Goal: Task Accomplishment & Management: Manage account settings

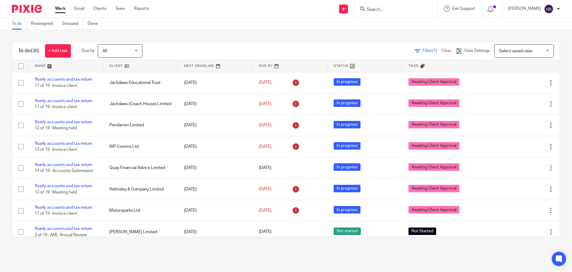
click at [381, 9] on input "Search" at bounding box center [393, 9] width 54 height 5
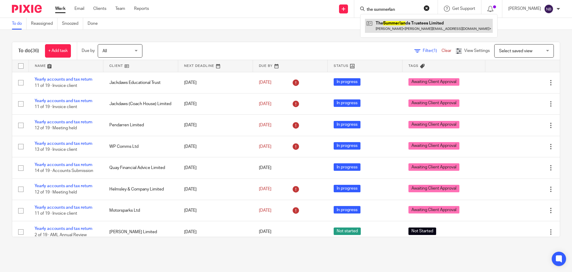
type input "the summerlan"
click at [381, 25] on link at bounding box center [429, 26] width 128 height 14
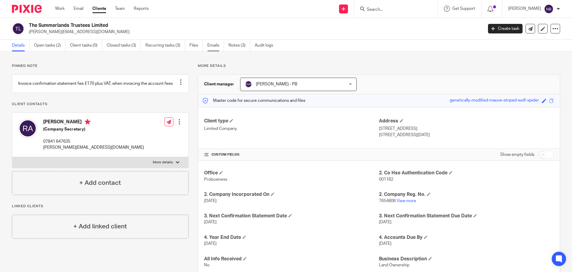
click at [210, 46] on link "Emails" at bounding box center [215, 46] width 17 height 12
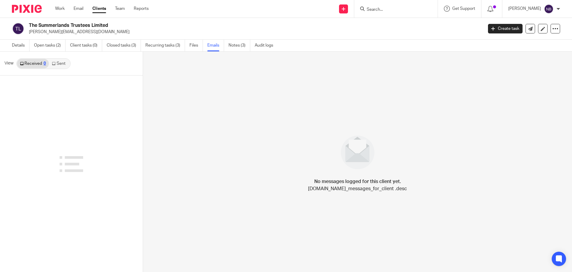
click at [60, 65] on link "Sent" at bounding box center [59, 64] width 21 height 10
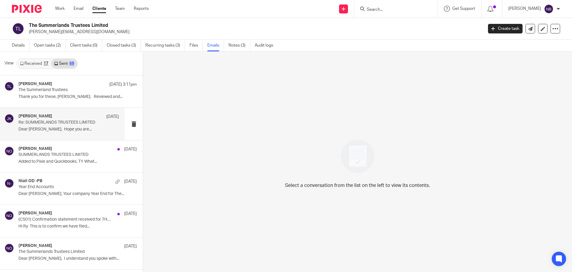
click at [66, 123] on p "Re: SUMMERLANDS TRUSTEES LIMITED" at bounding box center [58, 122] width 80 height 5
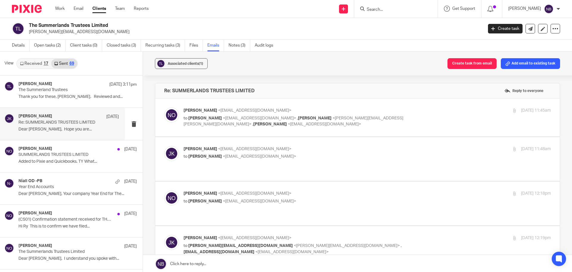
click at [256, 128] on label at bounding box center [357, 117] width 405 height 38
click at [164, 107] on input "checkbox" at bounding box center [164, 107] width 0 height 0
checkbox input "true"
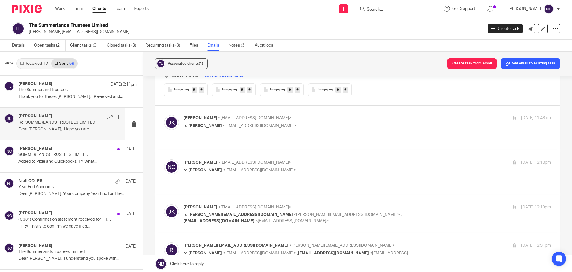
scroll to position [358, 0]
click at [52, 153] on p "SUMMERLANDS TRUSTEES LIMITED" at bounding box center [58, 154] width 80 height 5
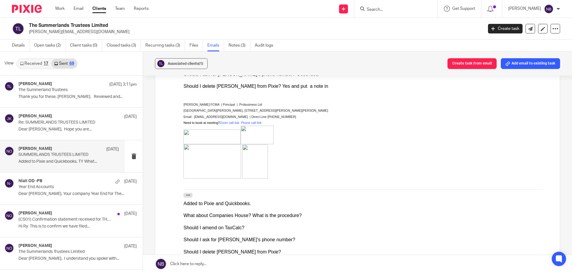
scroll to position [268, 0]
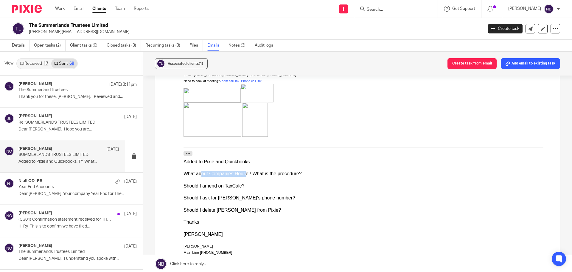
drag, startPoint x: 200, startPoint y: 173, endPoint x: 243, endPoint y: 176, distance: 42.8
click at [243, 176] on div "What about Companies House? What is the procedure?" at bounding box center [368, 174] width 368 height 6
click at [205, 186] on div "Should I amend on TaxCalc?" at bounding box center [368, 186] width 368 height 6
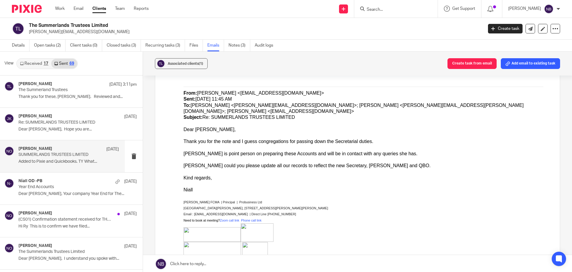
scroll to position [537, 0]
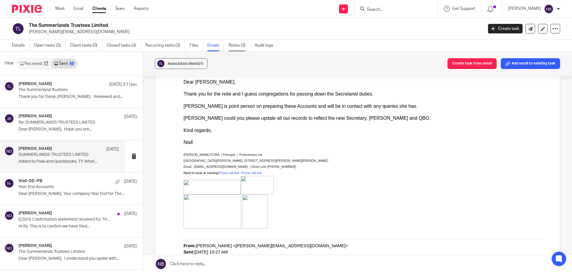
click at [238, 47] on link "Notes (3)" at bounding box center [240, 46] width 22 height 12
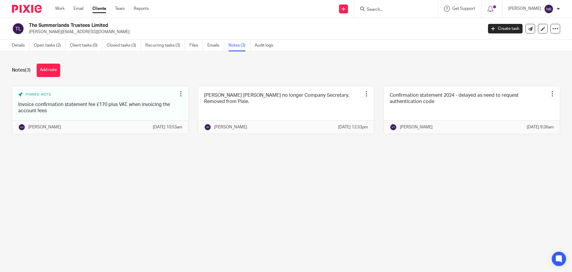
click at [207, 177] on main "The Summerlands Trustees Limited richard@racs.co.uk Create task Update from Com…" at bounding box center [286, 136] width 572 height 272
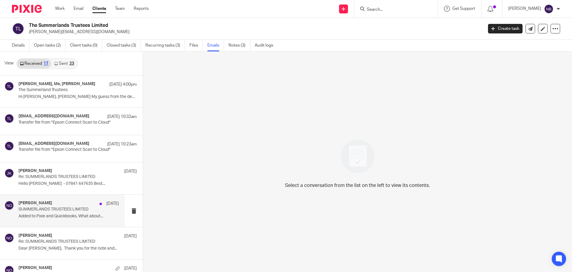
click at [86, 216] on p "Added to Pixie and Quickbooks. What about..." at bounding box center [68, 215] width 100 height 5
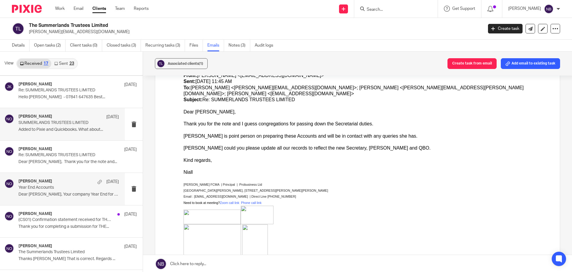
scroll to position [89, 0]
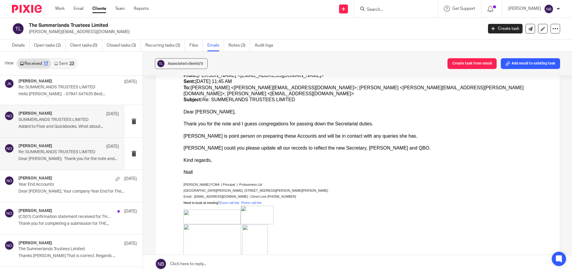
click at [62, 149] on p "Re: SUMMERLANDS TRUSTEES LIMITED" at bounding box center [58, 151] width 80 height 5
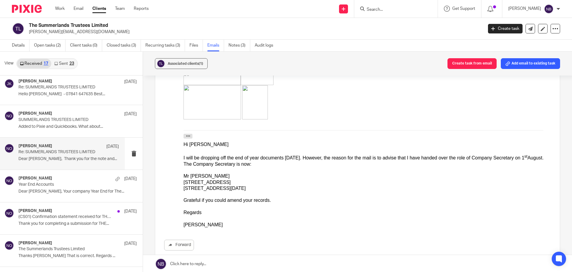
scroll to position [179, 0]
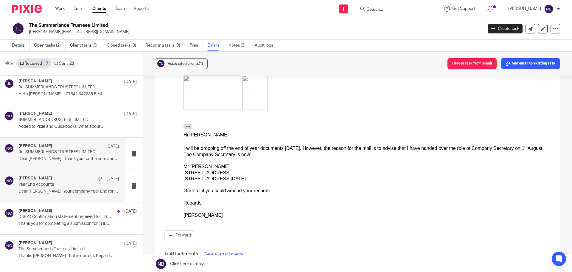
click at [64, 187] on div "Niall O'Driscoll 21 Jul Year End Accounts Dear Ray, Your company Year End for T…" at bounding box center [68, 186] width 100 height 20
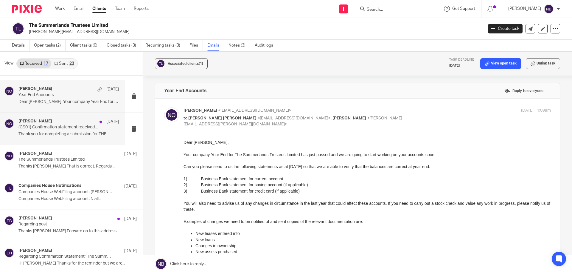
click at [64, 138] on div "Niall O'Driscoll 9 Jul (CS01) Confirmation statement received for THE SUMMERLAN…" at bounding box center [68, 129] width 100 height 20
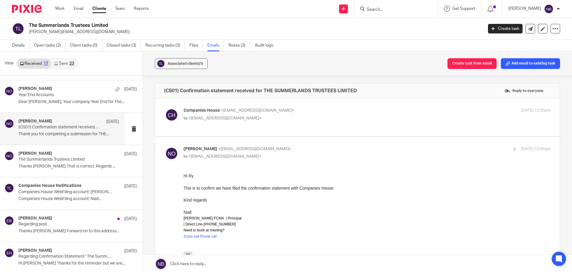
scroll to position [0, 0]
click at [269, 125] on div "Companies House <web-filing@companieshouse.gov.uk> to <niall@odaccountants.co.u…" at bounding box center [357, 117] width 387 height 20
click at [271, 114] on div "Companies House <web-filing@companieshouse.gov.uk> to <niall@odaccountants.co.u…" at bounding box center [306, 114] width 245 height 14
checkbox input "true"
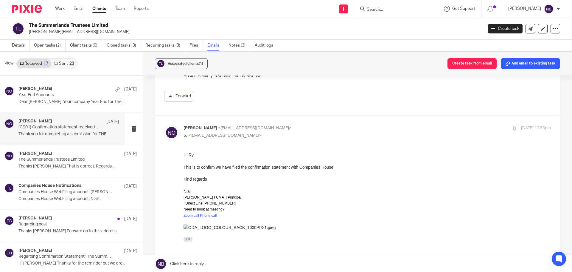
scroll to position [328, 0]
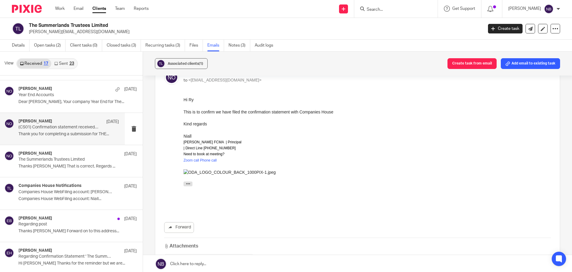
drag, startPoint x: 365, startPoint y: 197, endPoint x: 238, endPoint y: 114, distance: 151.8
drag, startPoint x: 187, startPoint y: 113, endPoint x: 238, endPoint y: 114, distance: 51.3
click at [236, 113] on div "This is to confirm we have filed the confirmation statement with Companies House" at bounding box center [368, 112] width 368 height 6
click at [249, 121] on div "Kind regards" at bounding box center [368, 123] width 368 height 6
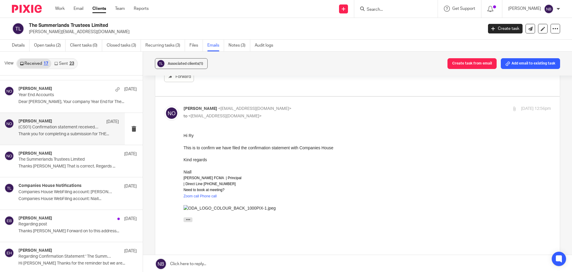
scroll to position [238, 0]
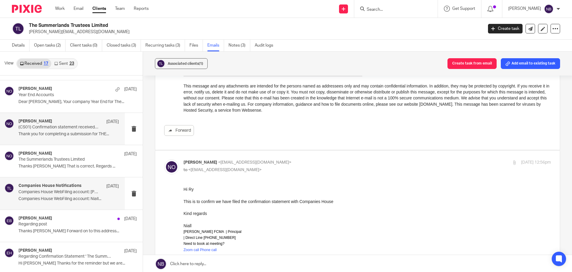
click at [61, 196] on div "Companies House Notifications 9 Jul Companies House WebFiling account: Niall O’…" at bounding box center [68, 193] width 100 height 20
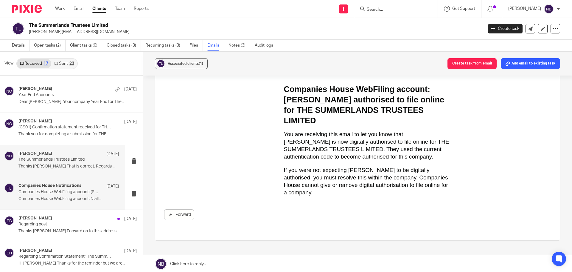
scroll to position [44, 0]
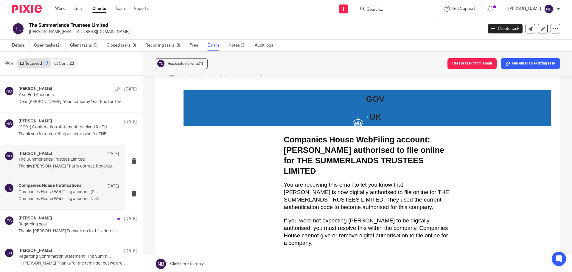
click at [69, 162] on p "The Summerlands Trustees Limited" at bounding box center [58, 159] width 80 height 5
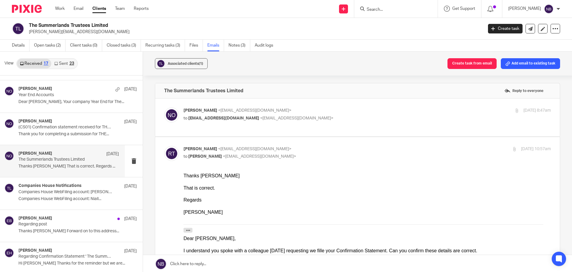
scroll to position [0, 0]
click at [247, 125] on div "Niall O'Driscoll <niallodriscoll@probusinessuk.com> to ray.overmist@gmail.com <…" at bounding box center [357, 117] width 387 height 20
click at [260, 117] on span "<ray.overmist@gmail.com>" at bounding box center [296, 118] width 73 height 4
checkbox input "true"
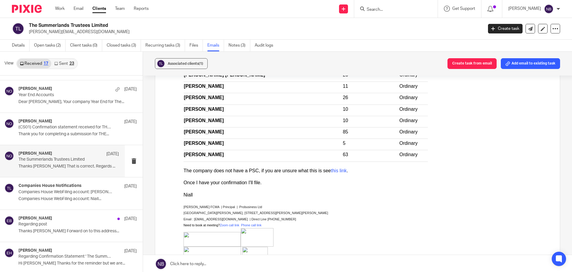
scroll to position [626, 0]
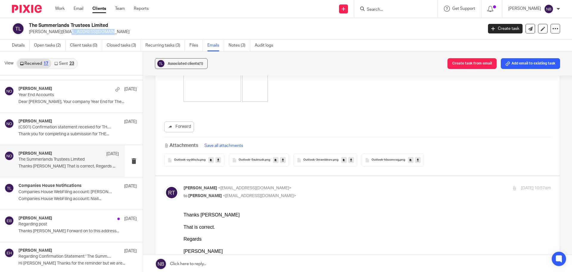
drag, startPoint x: 28, startPoint y: 32, endPoint x: 71, endPoint y: 32, distance: 43.2
click at [71, 32] on div "The Summerlands Trustees Limited richard@racs.co.uk" at bounding box center [245, 28] width 467 height 13
copy p "richard@racs.co.uk"
click at [62, 9] on link "Work" at bounding box center [60, 9] width 10 height 6
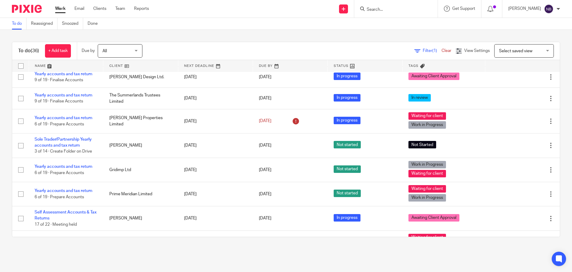
scroll to position [179, 0]
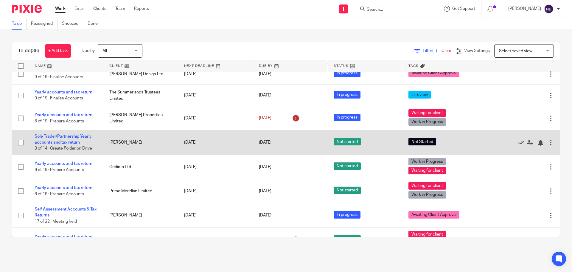
click at [127, 141] on td "[PERSON_NAME]" at bounding box center [140, 142] width 75 height 24
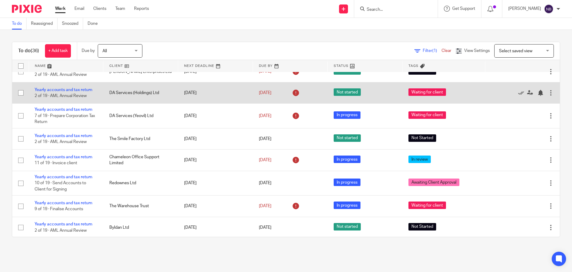
scroll to position [417, 0]
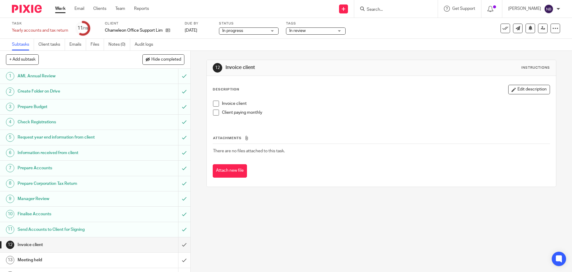
click at [308, 30] on span "In review" at bounding box center [311, 31] width 45 height 6
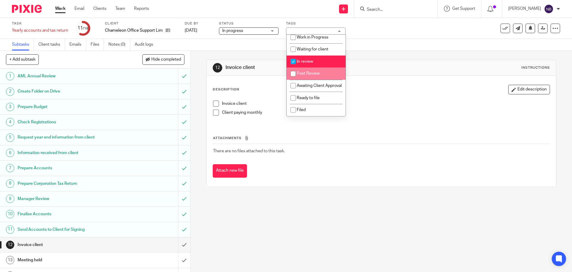
scroll to position [64, 0]
click at [307, 59] on span "In review" at bounding box center [305, 61] width 16 height 4
checkbox input "false"
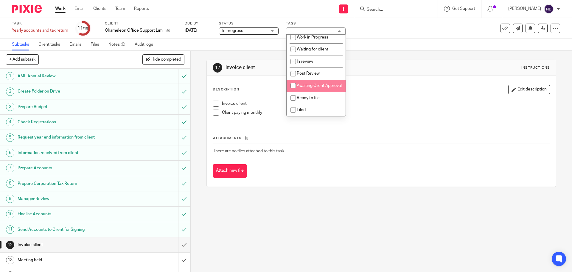
click at [292, 80] on input "checkbox" at bounding box center [293, 85] width 11 height 11
checkbox input "true"
click at [248, 31] on span "In progress" at bounding box center [244, 31] width 45 height 6
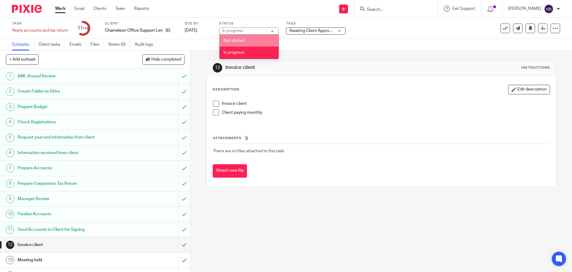
click at [215, 17] on div "Send new email Create task Add client Get Support Contact via email Check our d…" at bounding box center [365, 9] width 414 height 18
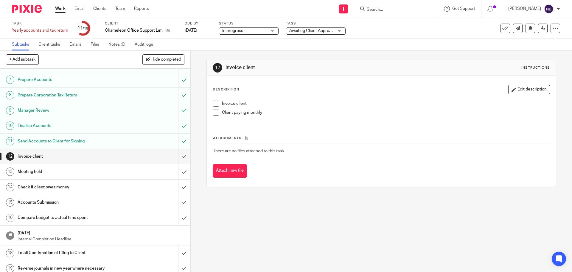
scroll to position [92, 0]
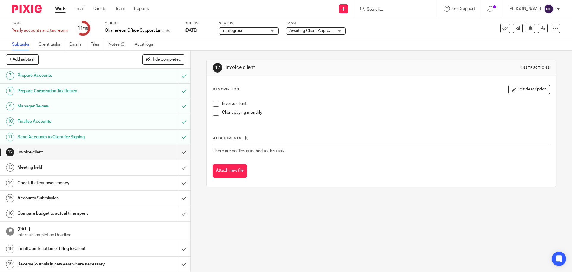
click at [62, 8] on link "Work" at bounding box center [60, 9] width 10 height 6
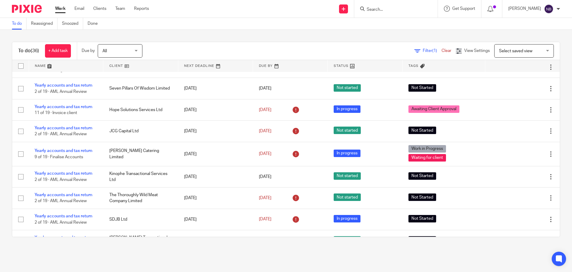
scroll to position [632, 0]
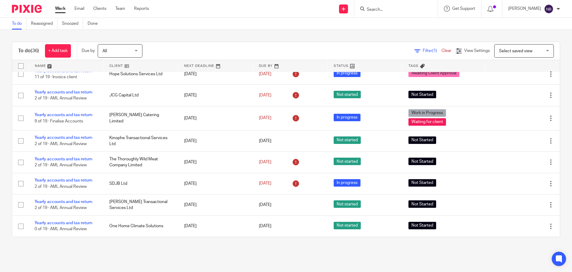
click at [258, 36] on div "To do (36) + Add task Due by All All Today Tomorrow This week Next week This mo…" at bounding box center [286, 139] width 572 height 219
drag, startPoint x: 258, startPoint y: 36, endPoint x: 250, endPoint y: 37, distance: 7.8
click at [250, 37] on div "To do (36) + Add task Due by All All Today Tomorrow This week Next week This mo…" at bounding box center [286, 139] width 572 height 219
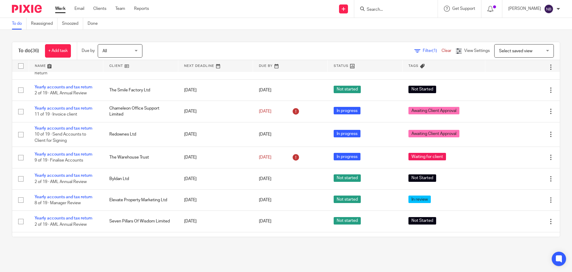
scroll to position [453, 0]
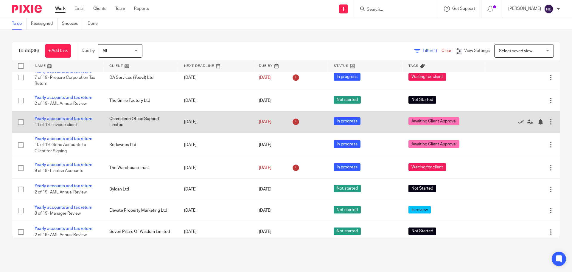
click at [229, 118] on td "[DATE]" at bounding box center [215, 121] width 75 height 21
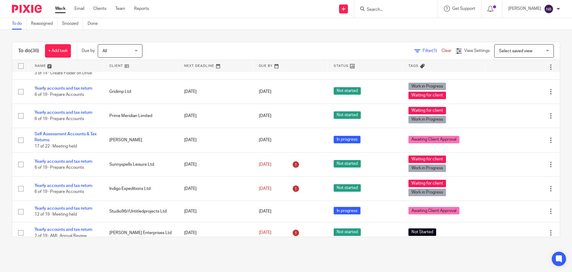
scroll to position [244, 0]
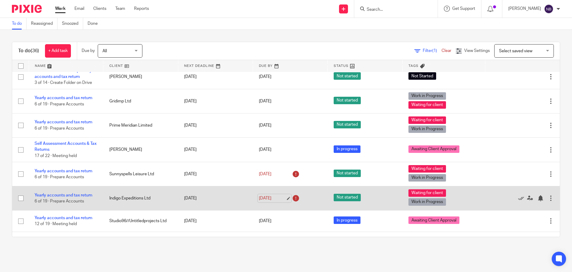
click at [269, 199] on link "31 Aug 2025" at bounding box center [272, 198] width 27 height 6
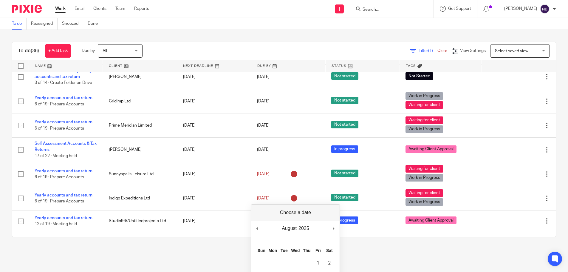
click at [261, 30] on div "To do (36) + Add task Due by All All Today Tomorrow This week Next week This mo…" at bounding box center [284, 139] width 568 height 219
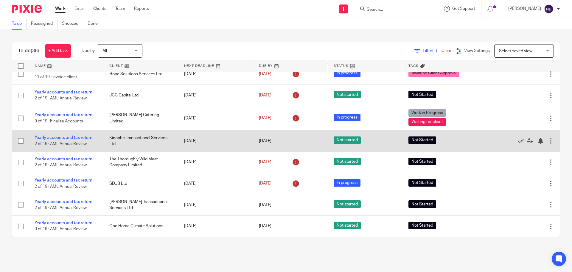
scroll to position [246, 0]
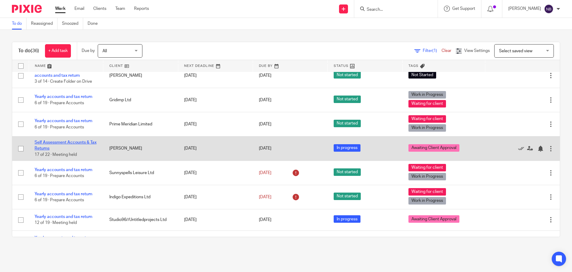
click at [50, 144] on link "Self Assessment Accounts & Tax Returns" at bounding box center [66, 145] width 62 height 10
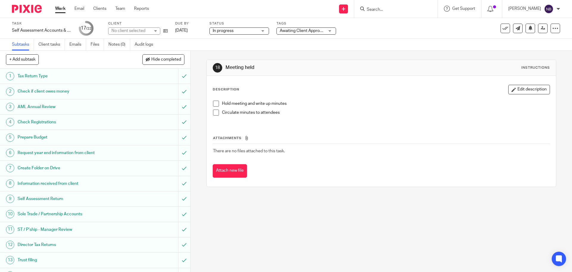
scroll to position [138, 0]
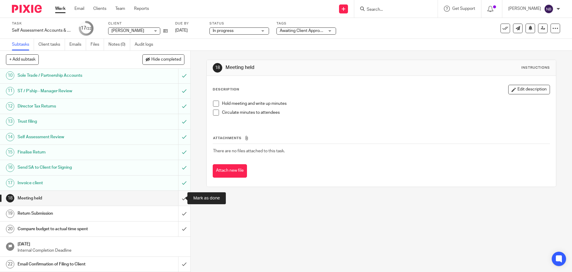
click at [176, 201] on input "submit" at bounding box center [95, 197] width 190 height 15
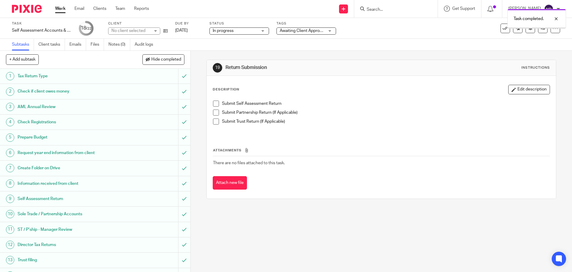
scroll to position [138, 0]
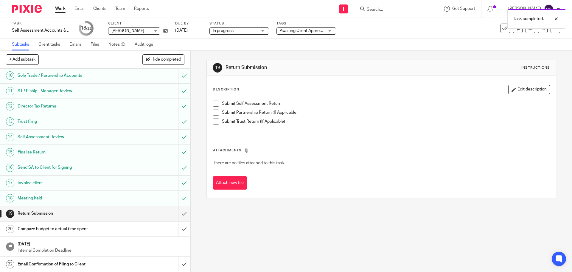
click at [215, 106] on span at bounding box center [216, 103] width 6 height 6
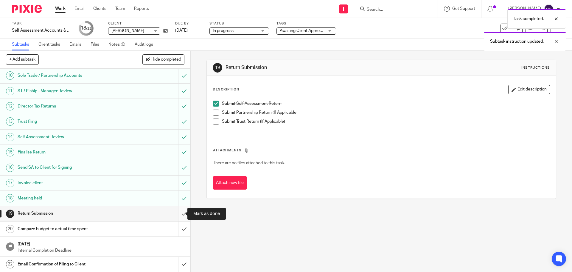
click at [176, 210] on input "submit" at bounding box center [95, 213] width 190 height 15
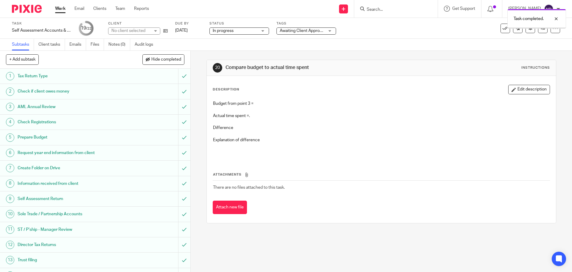
scroll to position [138, 0]
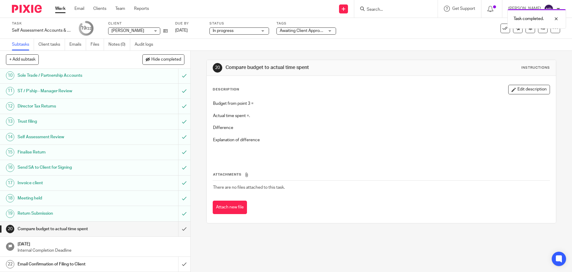
click at [151, 263] on div "Email Confirmation of Filing to Client" at bounding box center [95, 263] width 155 height 9
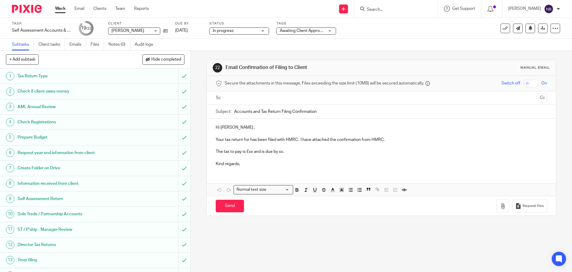
drag, startPoint x: 253, startPoint y: 153, endPoint x: 261, endPoint y: 154, distance: 7.5
click at [253, 153] on p "The tax to pay is £xx and is due by xx." at bounding box center [381, 151] width 331 height 6
click at [254, 98] on input "text" at bounding box center [381, 97] width 309 height 7
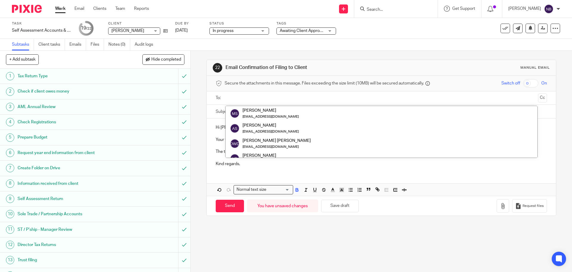
scroll to position [30, 0]
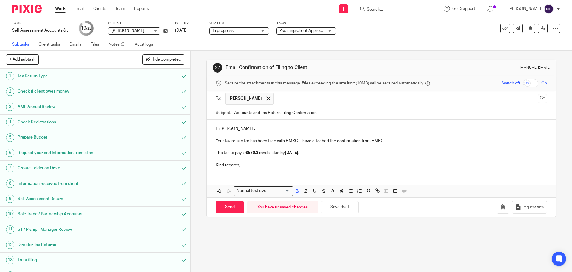
click at [266, 99] on span at bounding box center [268, 98] width 4 height 4
click at [263, 100] on input "text" at bounding box center [381, 97] width 309 height 7
paste input "chameleonoffice1@gmail.com"
type input "chameleonoffice1@gmail.com"
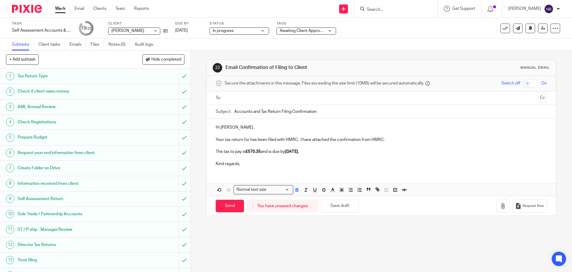
click at [269, 128] on p "Hi Angela ," at bounding box center [381, 127] width 331 height 6
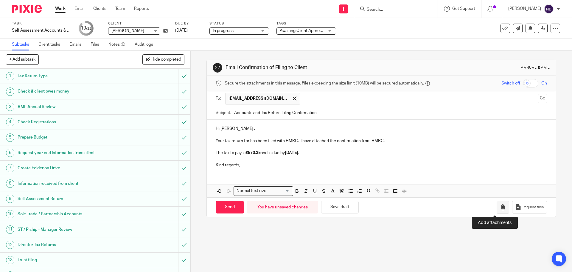
click at [498, 209] on button "button" at bounding box center [503, 206] width 13 height 13
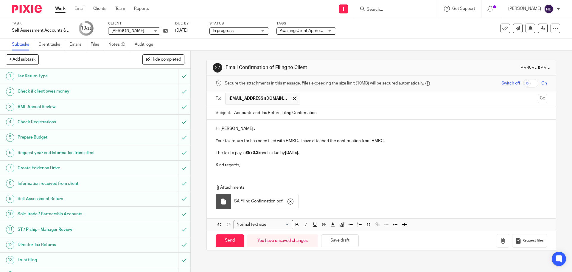
click at [249, 164] on p "Kind regards," at bounding box center [381, 165] width 331 height 6
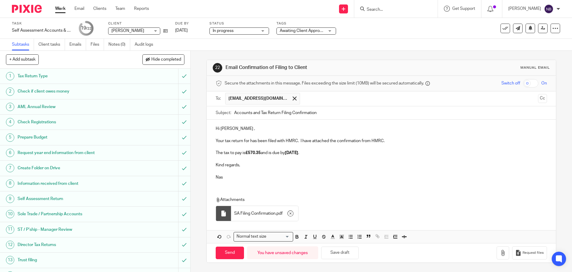
click at [244, 160] on p at bounding box center [381, 159] width 331 height 6
click at [232, 247] on input "Send" at bounding box center [230, 252] width 28 height 13
type input "Sent"
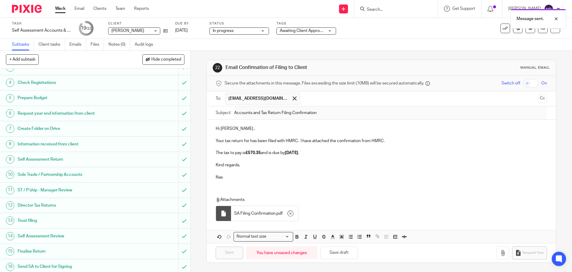
scroll to position [89, 0]
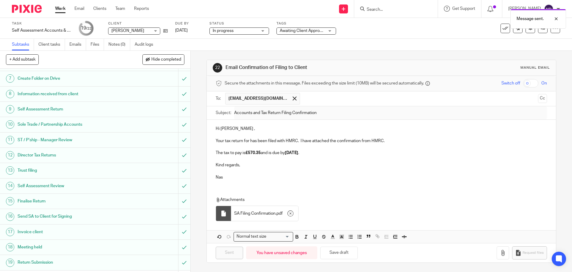
click at [321, 32] on span "Awaiting Client Approval" at bounding box center [302, 31] width 45 height 4
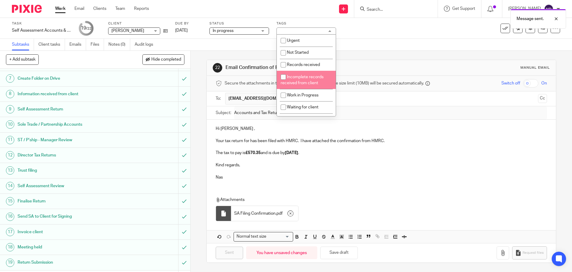
scroll to position [64, 0]
click at [289, 82] on li "Awaiting Client Approval" at bounding box center [306, 86] width 59 height 12
checkbox input "false"
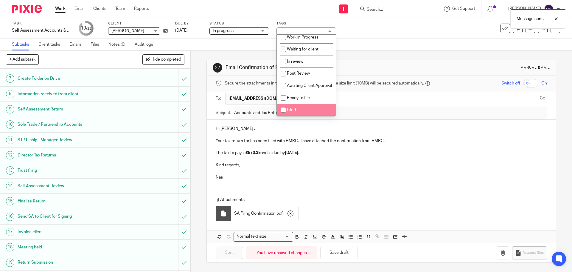
click at [283, 108] on input "checkbox" at bounding box center [283, 109] width 11 height 11
checkbox input "true"
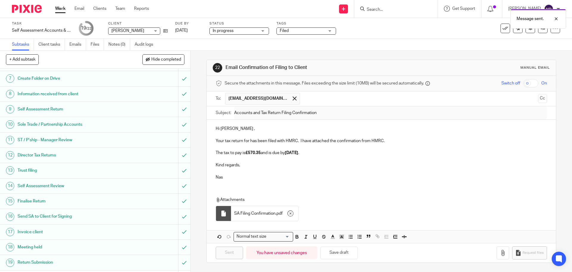
click at [358, 50] on div "Subtasks Client tasks Emails Files Notes (0) Audit logs" at bounding box center [286, 45] width 572 height 12
click at [289, 48] on div "Subtasks Client tasks Emails Files Notes (0) Audit logs" at bounding box center [286, 45] width 572 height 12
drag, startPoint x: 289, startPoint y: 48, endPoint x: 281, endPoint y: 49, distance: 8.4
click at [281, 49] on div "Subtasks Client tasks Emails Files Notes (0) Audit logs" at bounding box center [286, 45] width 572 height 12
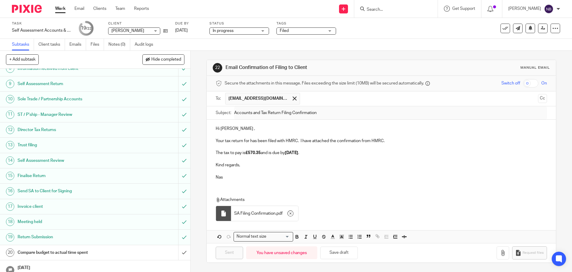
scroll to position [138, 0]
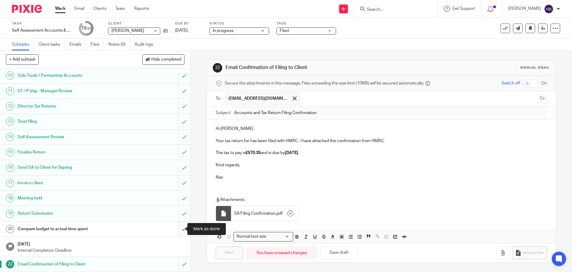
click at [176, 226] on input "submit" at bounding box center [95, 228] width 190 height 15
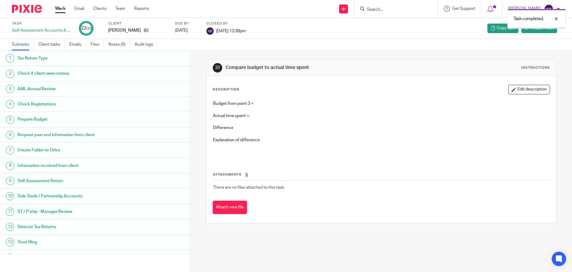
scroll to position [138, 0]
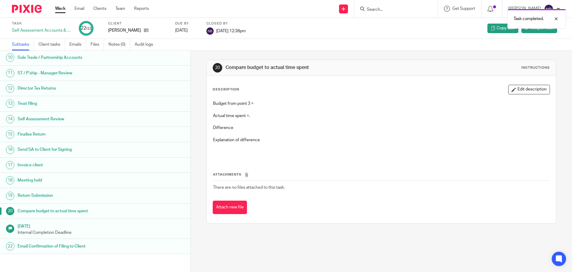
click at [107, 214] on h1 "Compare budget to actual time spent" at bounding box center [73, 210] width 111 height 9
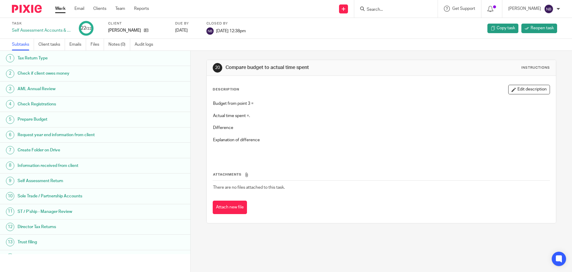
click at [512, 88] on button "Edit description" at bounding box center [530, 90] width 42 height 10
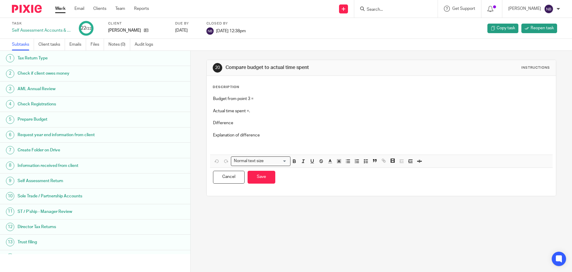
click at [275, 97] on p "Budget from point 3 =" at bounding box center [381, 99] width 337 height 6
click at [258, 178] on button "Save" at bounding box center [262, 177] width 28 height 13
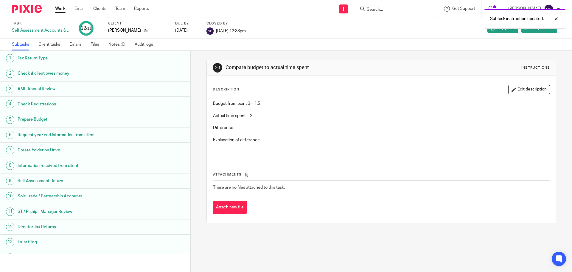
click at [63, 9] on link "Work" at bounding box center [60, 9] width 10 height 6
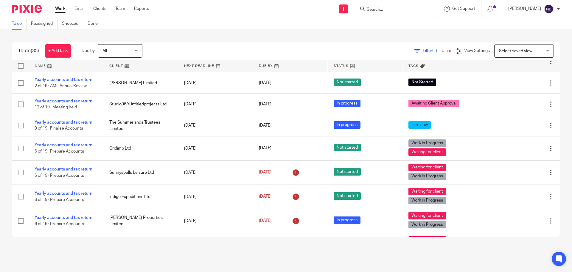
scroll to position [149, 0]
click at [364, 35] on div "To do (35) + Add task Due by All All Today Tomorrow This week Next week This mo…" at bounding box center [286, 139] width 572 height 219
drag, startPoint x: 364, startPoint y: 35, endPoint x: 355, endPoint y: 36, distance: 8.7
click at [355, 36] on div "To do (35) + Add task Due by All All Today Tomorrow This week Next week This mo…" at bounding box center [286, 139] width 572 height 219
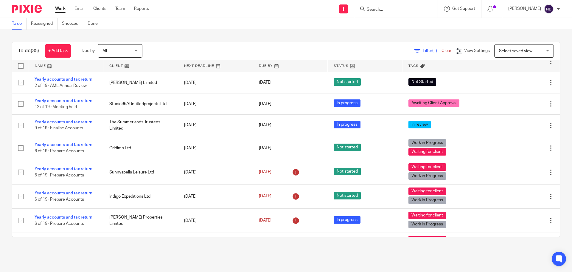
click at [342, 38] on div "To do (35) + Add task Due by All All Today Tomorrow This week Next week This mo…" at bounding box center [286, 139] width 572 height 219
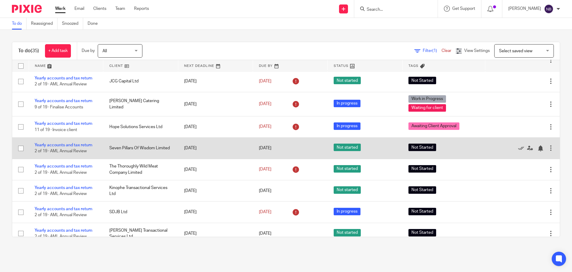
scroll to position [607, 0]
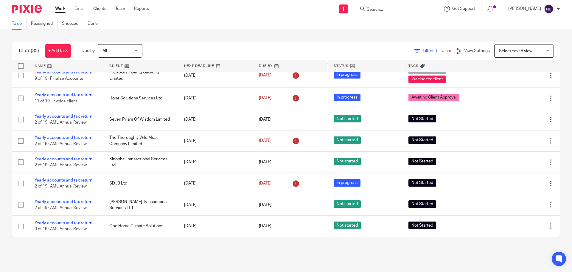
click at [272, 41] on div "To do (35) + Add task Due by All All Today Tomorrow This week Next week This mo…" at bounding box center [286, 139] width 572 height 219
drag, startPoint x: 272, startPoint y: 41, endPoint x: 266, endPoint y: 39, distance: 5.9
click at [266, 39] on div "To do (35) + Add task Due by All All Today Tomorrow This week Next week This mo…" at bounding box center [286, 139] width 572 height 219
drag, startPoint x: 266, startPoint y: 39, endPoint x: 261, endPoint y: 39, distance: 5.4
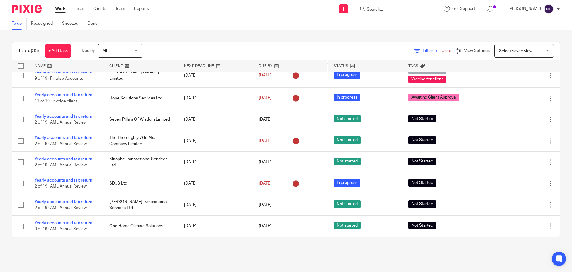
click at [261, 39] on div "To do (35) + Add task Due by All All Today Tomorrow This week Next week This mo…" at bounding box center [286, 139] width 572 height 219
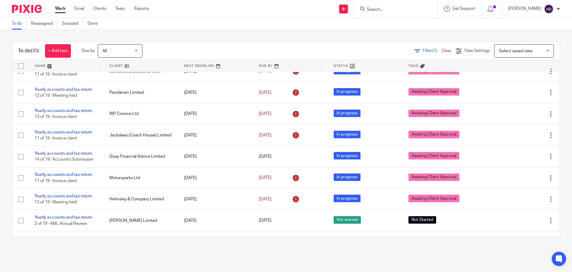
scroll to position [0, 0]
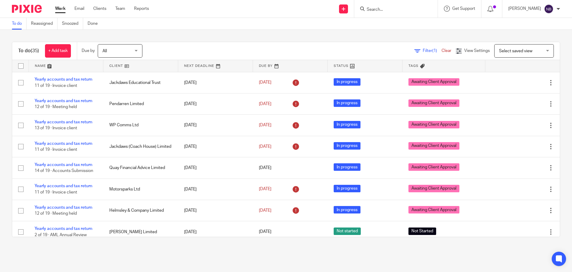
click at [61, 10] on link "Work" at bounding box center [60, 9] width 10 height 6
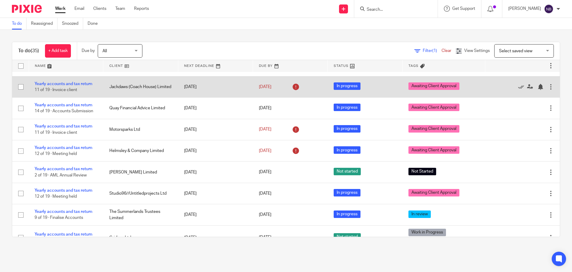
scroll to position [119, 0]
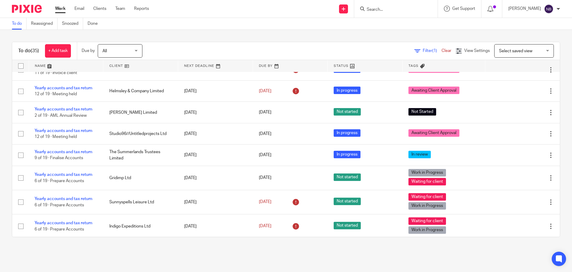
click at [409, 65] on span "Tags" at bounding box center [414, 65] width 10 height 3
click at [415, 65] on th "Tags" at bounding box center [444, 66] width 83 height 12
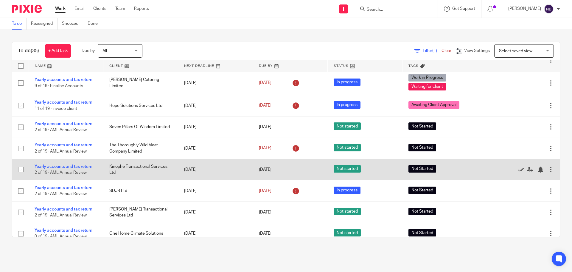
scroll to position [607, 0]
